Goal: Check status: Check status

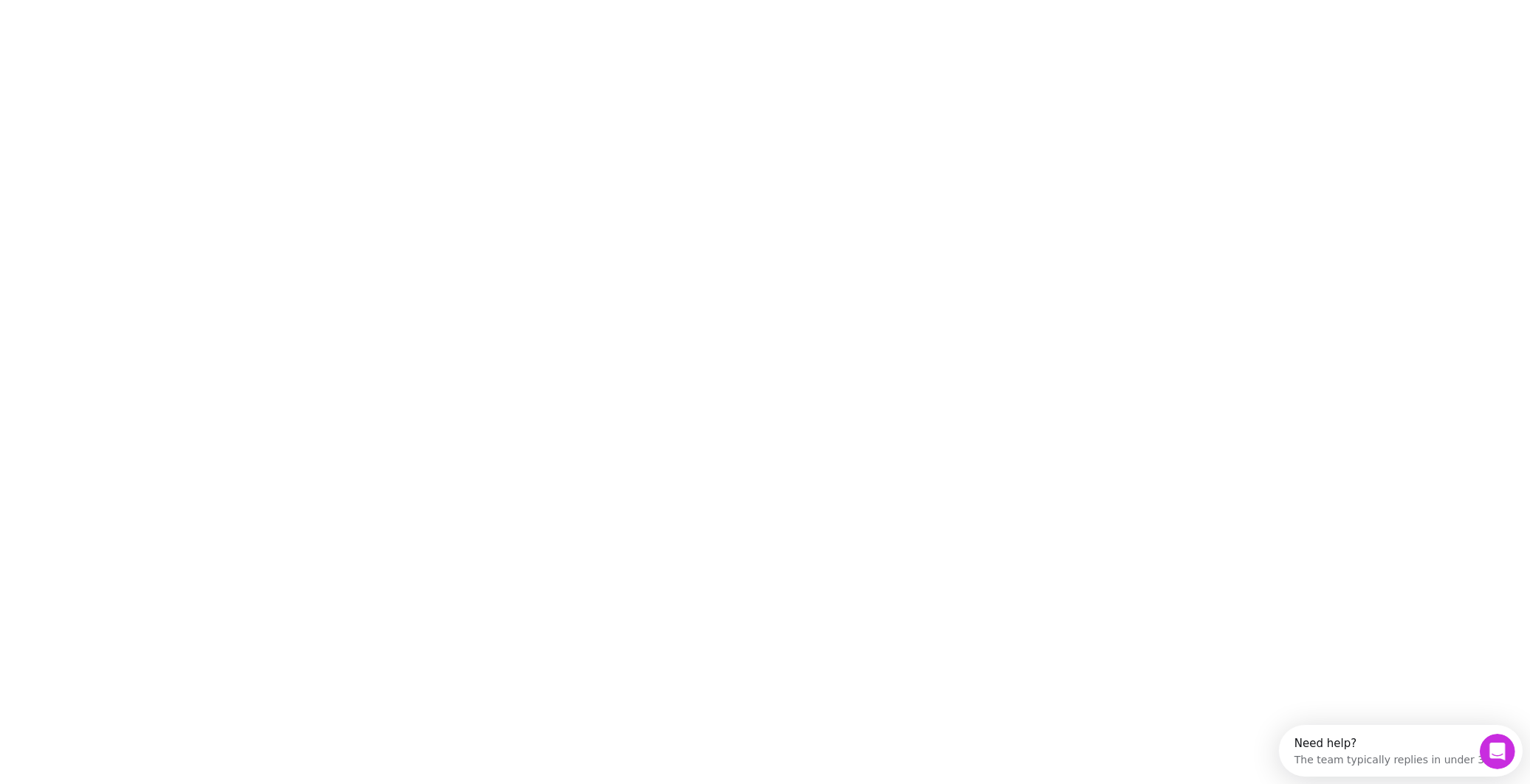
click at [1402, 756] on div "The team typically replies in under 3h" at bounding box center [1392, 756] width 196 height 15
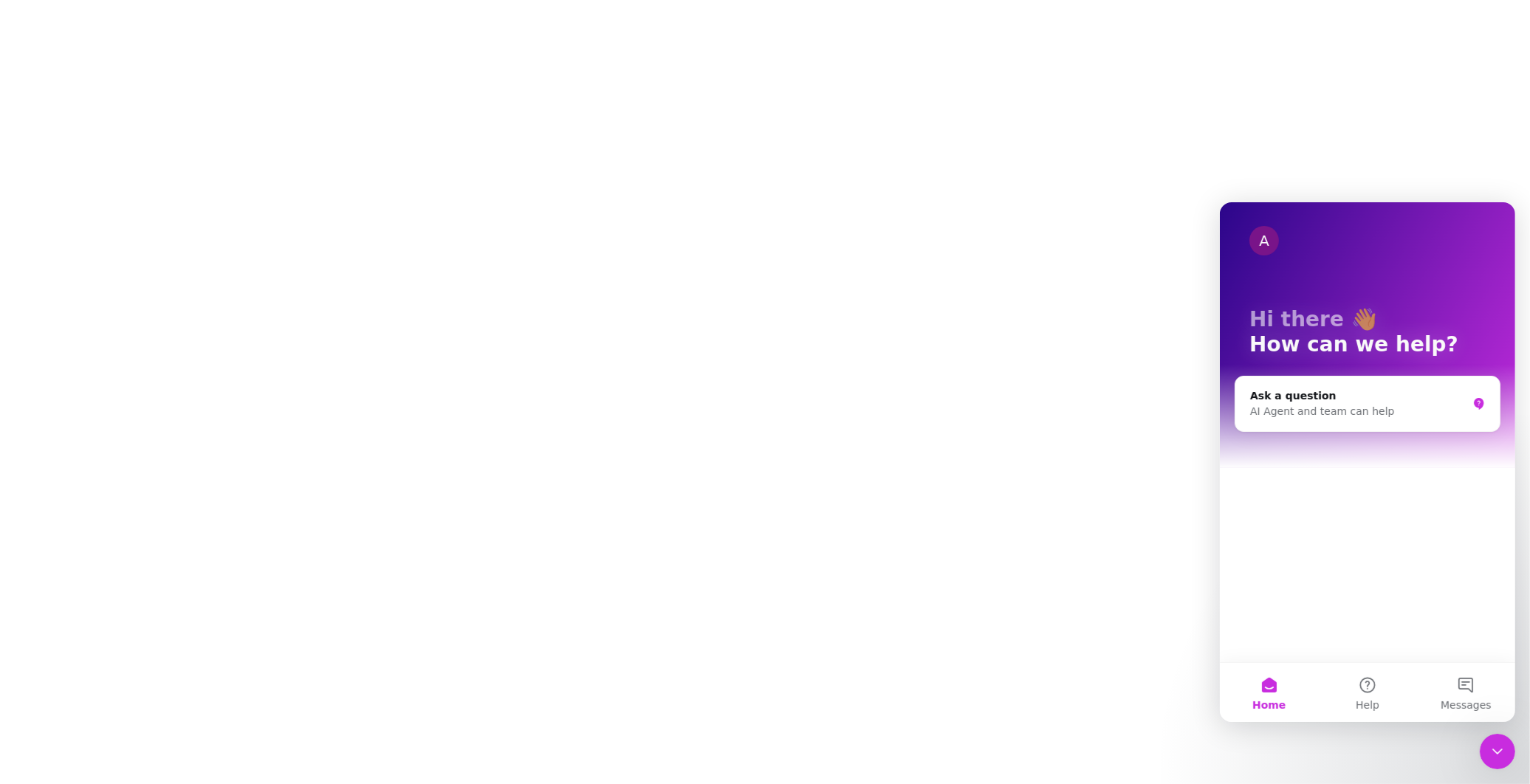
click at [1419, 93] on div at bounding box center [765, 392] width 1530 height 784
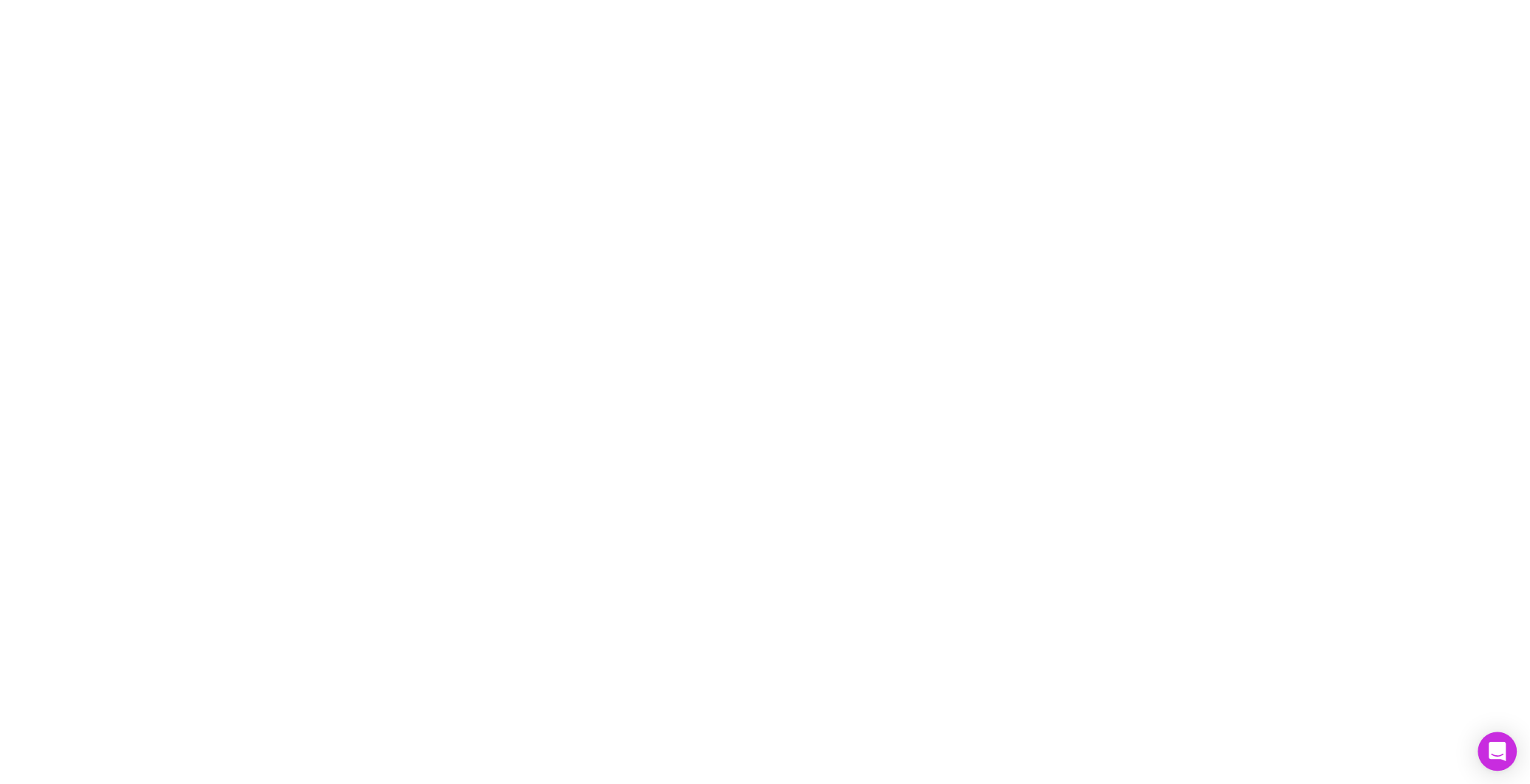
click at [1495, 756] on icon "Open Intercom Messenger" at bounding box center [1497, 751] width 17 height 19
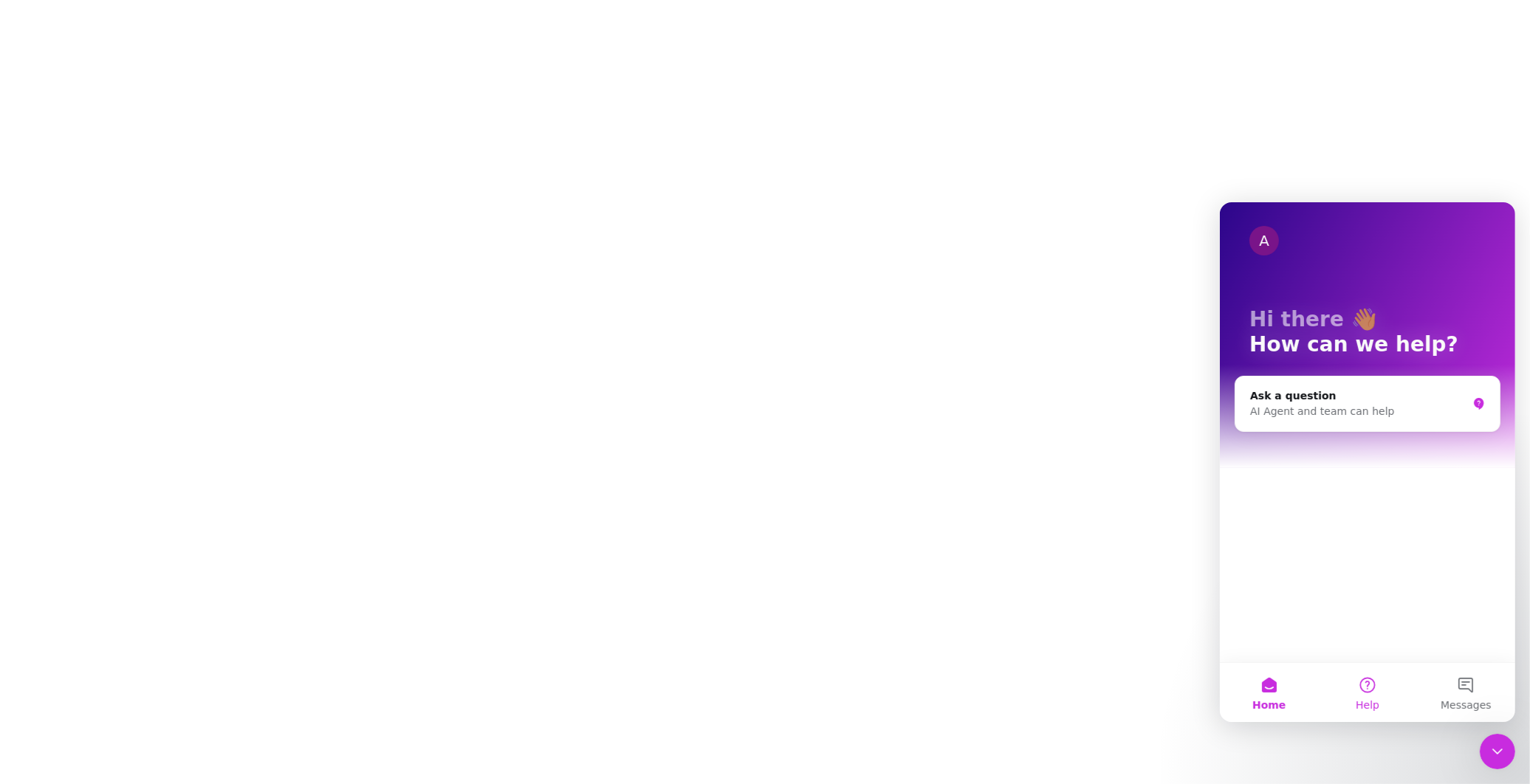
click at [1368, 699] on span "Help" at bounding box center [1367, 704] width 24 height 10
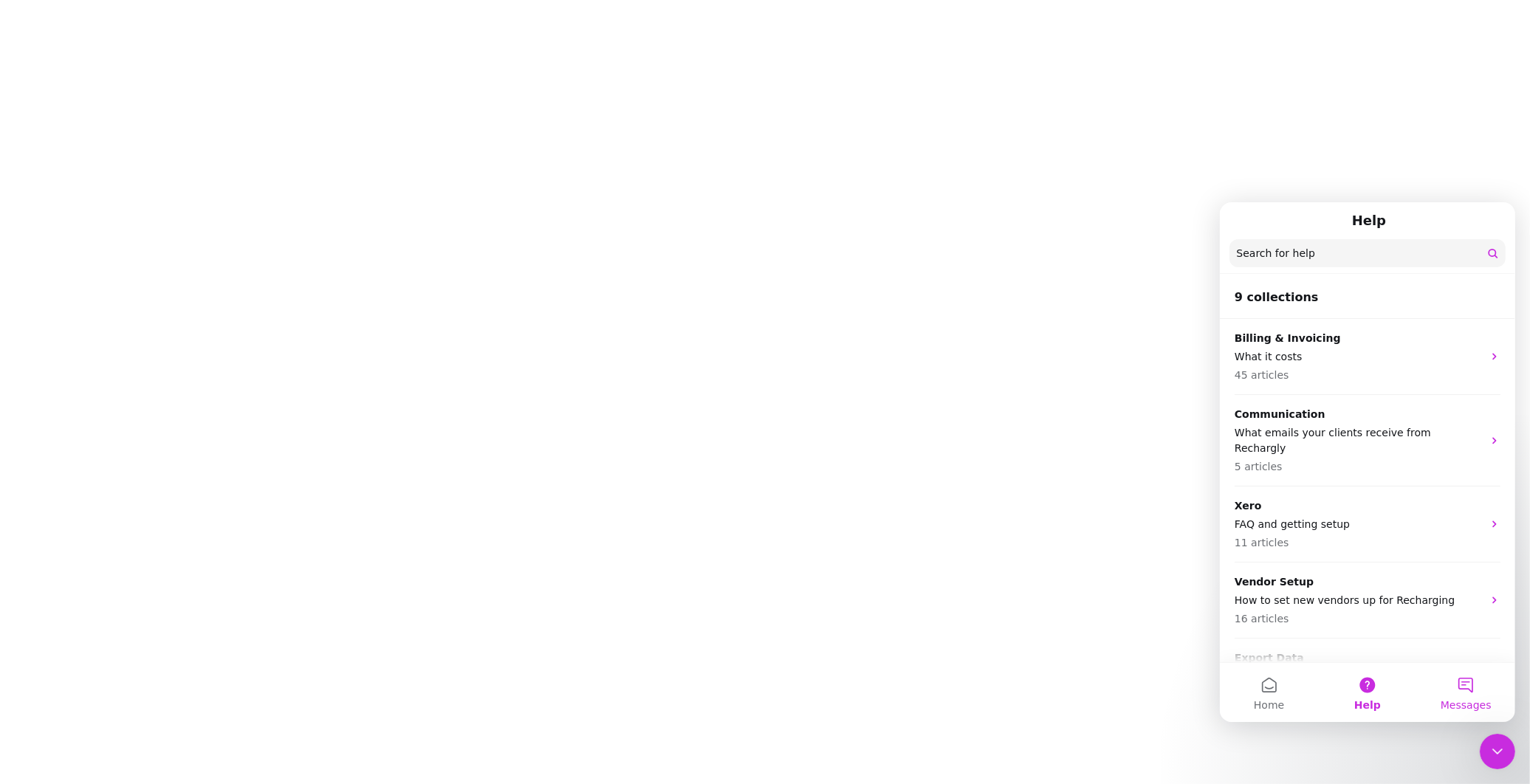
click at [1464, 689] on button "Messages" at bounding box center [1465, 691] width 99 height 59
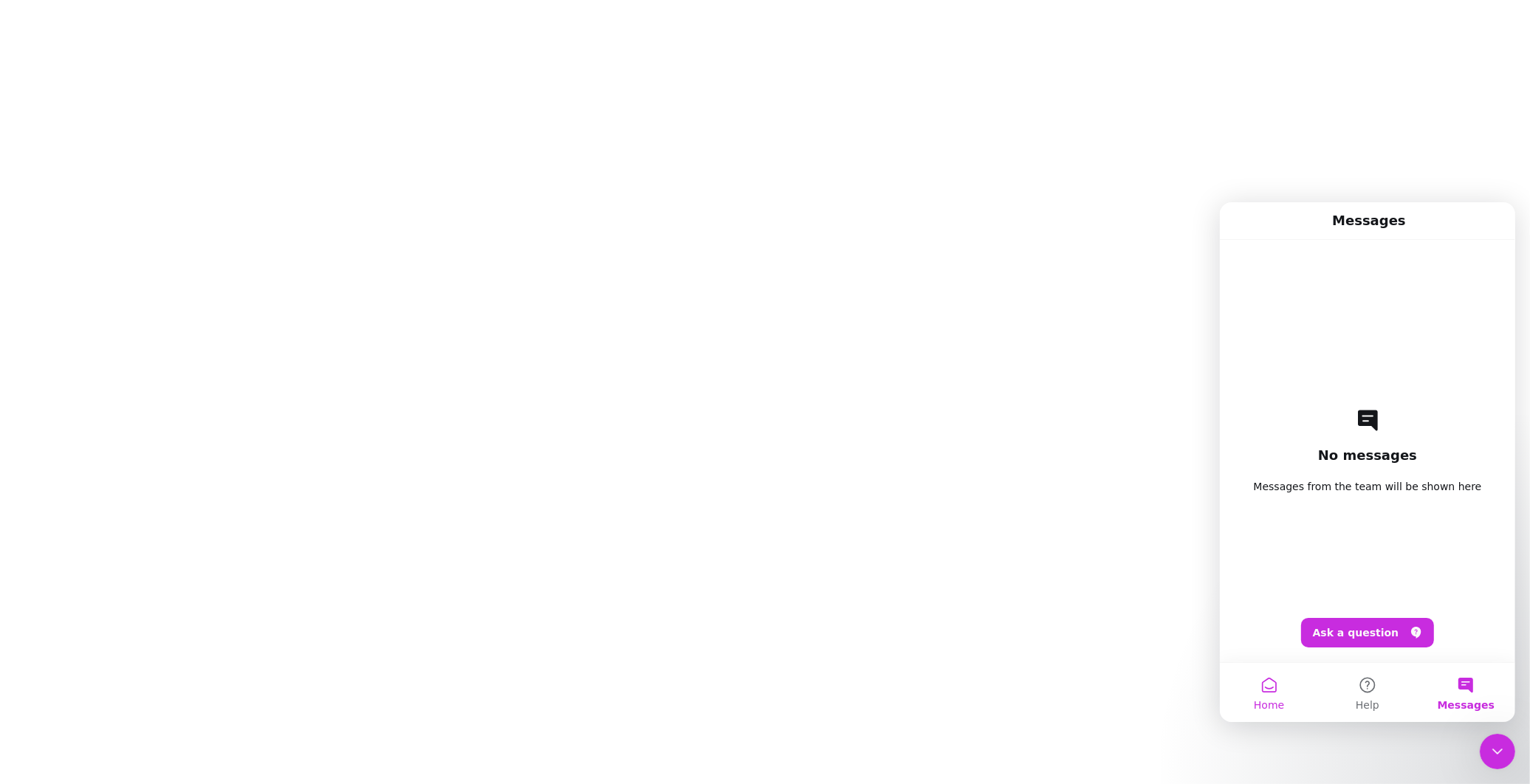
click at [1267, 686] on button "Home" at bounding box center [1268, 691] width 99 height 59
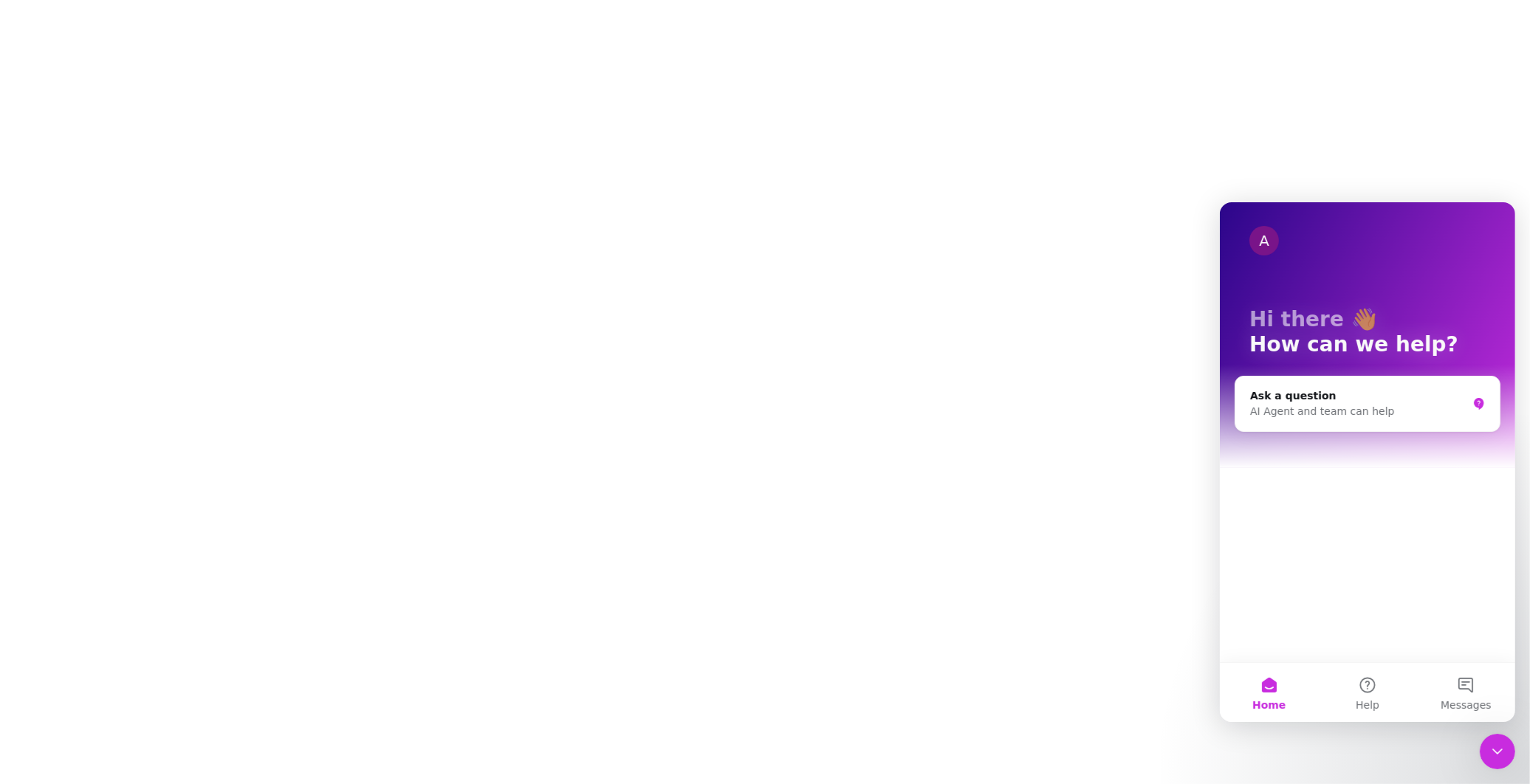
click at [853, 221] on div at bounding box center [765, 392] width 1530 height 784
